Goal: Task Accomplishment & Management: Manage account settings

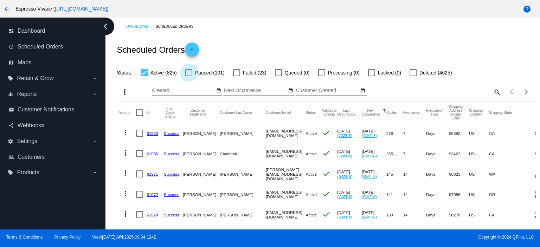
click at [188, 73] on div at bounding box center [188, 72] width 7 height 7
click at [188, 76] on input "Paused (101)" at bounding box center [188, 76] width 0 height 0
checkbox input "true"
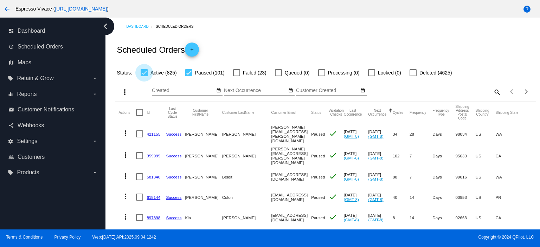
click at [143, 73] on div at bounding box center [144, 72] width 7 height 7
click at [144, 76] on input "Active (825)" at bounding box center [144, 76] width 0 height 0
checkbox input "false"
click at [492, 91] on mat-icon "search" at bounding box center [496, 91] width 8 height 11
click at [416, 91] on input "Search" at bounding box center [448, 91] width 105 height 6
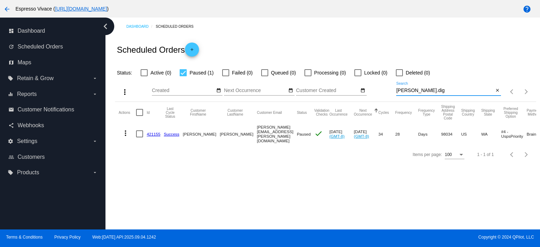
type input "[PERSON_NAME].dig"
click at [125, 133] on mat-icon "more_vert" at bounding box center [125, 133] width 8 height 8
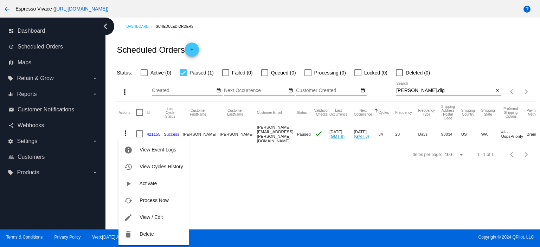
click at [151, 182] on span "Activate" at bounding box center [149, 184] width 18 height 6
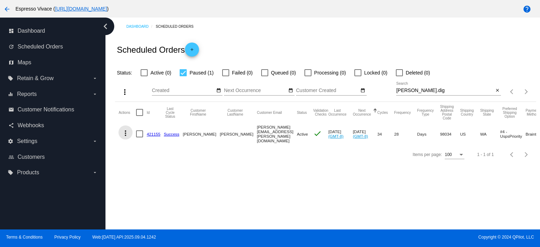
click at [125, 133] on mat-icon "more_vert" at bounding box center [125, 133] width 8 height 8
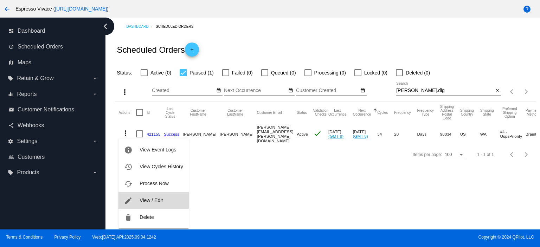
click at [161, 199] on span "View / Edit" at bounding box center [151, 201] width 23 height 6
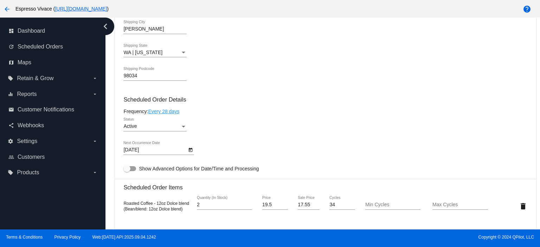
scroll to position [351, 0]
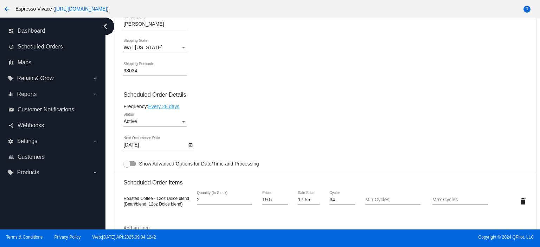
click at [190, 148] on icon "Open calendar" at bounding box center [190, 145] width 5 height 8
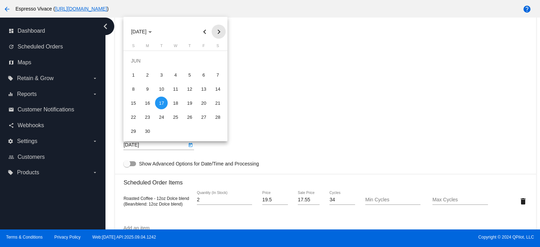
click at [216, 32] on button "Next month" at bounding box center [219, 32] width 14 height 14
click at [149, 102] on div "15" at bounding box center [147, 103] width 13 height 13
type input "[DATE]"
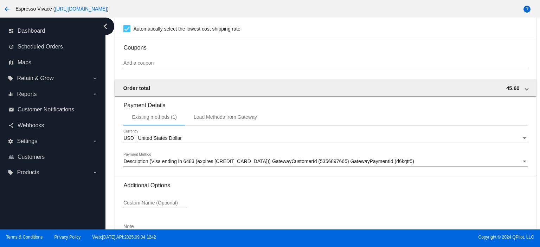
scroll to position [660, 0]
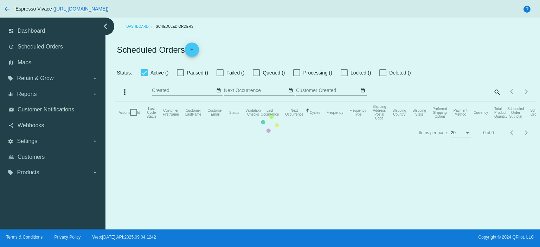
checkbox input "false"
checkbox input "true"
